Goal: Task Accomplishment & Management: Manage account settings

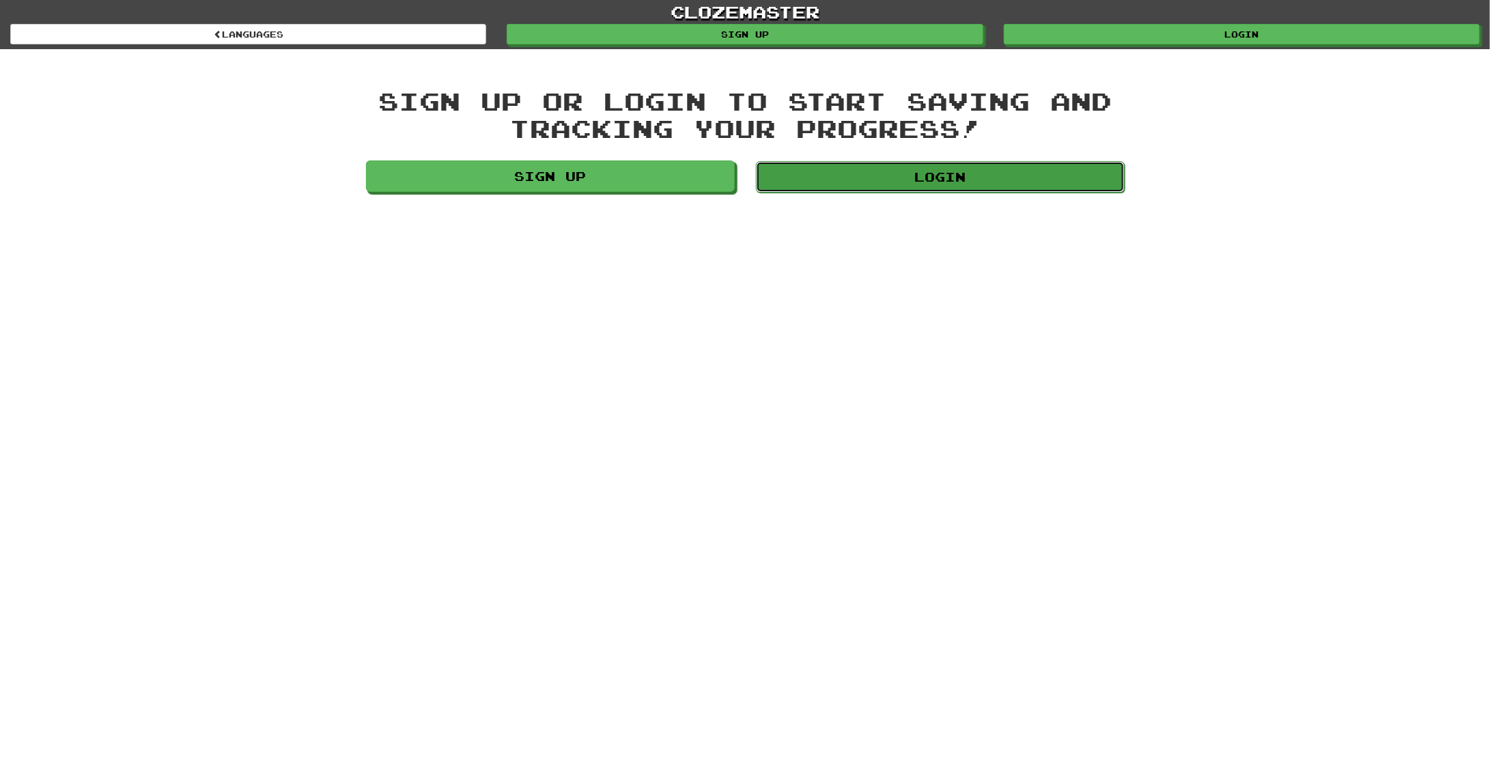
click at [900, 174] on link "Login" at bounding box center [940, 176] width 369 height 31
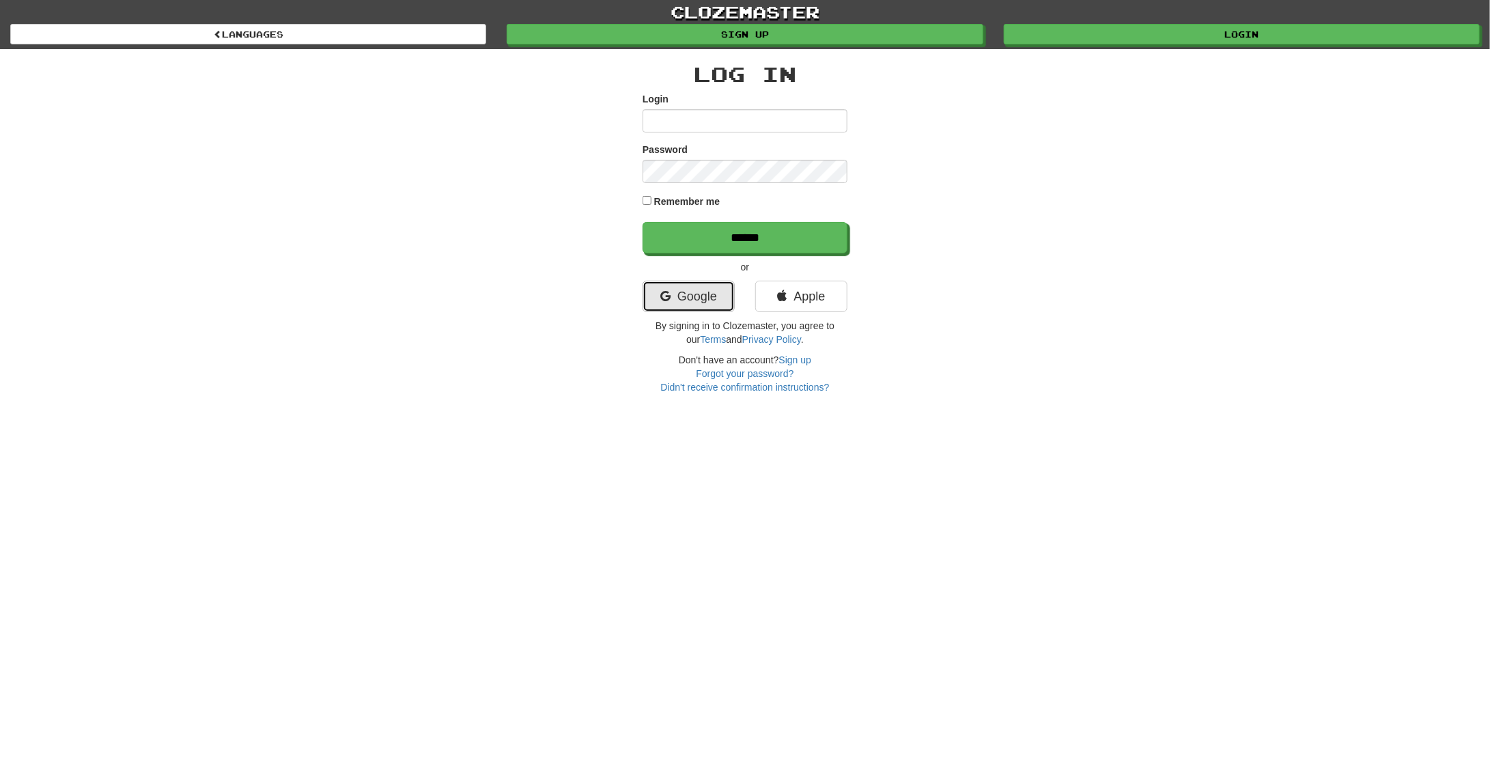
click at [670, 301] on link "Google" at bounding box center [688, 296] width 92 height 31
click at [686, 298] on link "Google" at bounding box center [688, 296] width 92 height 31
